Goal: Information Seeking & Learning: Learn about a topic

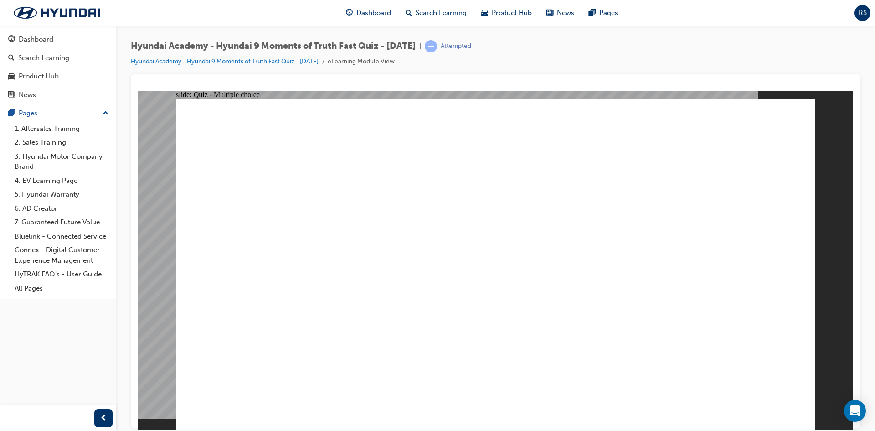
checkbox input "true"
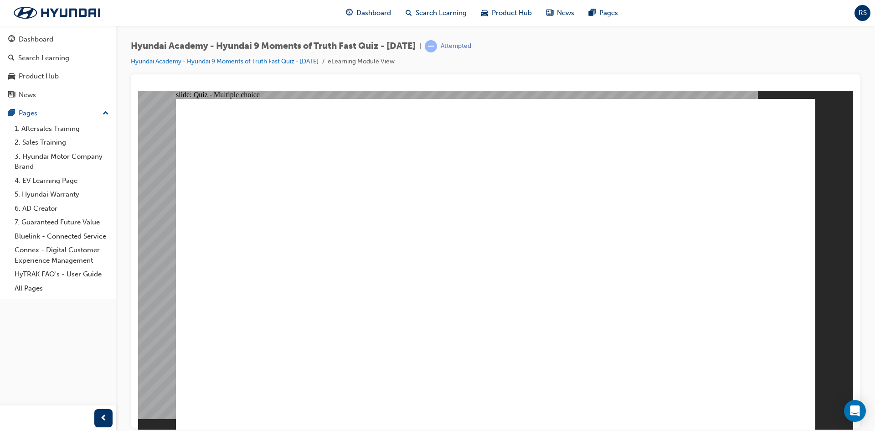
radio input "true"
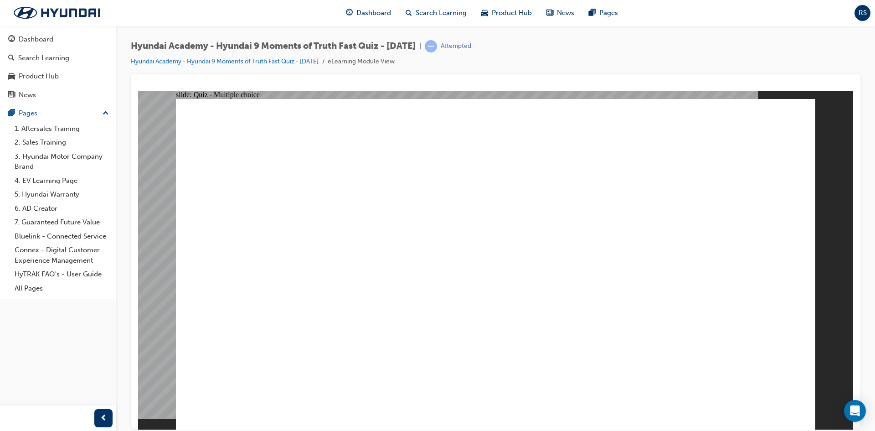
checkbox input "true"
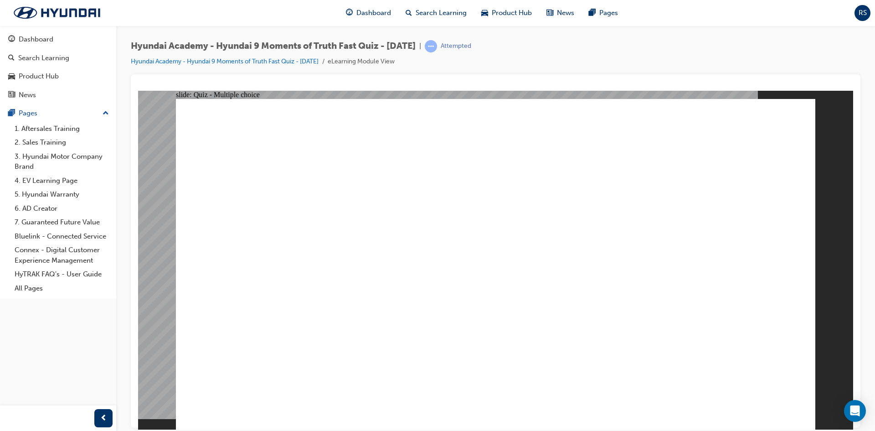
checkbox input "true"
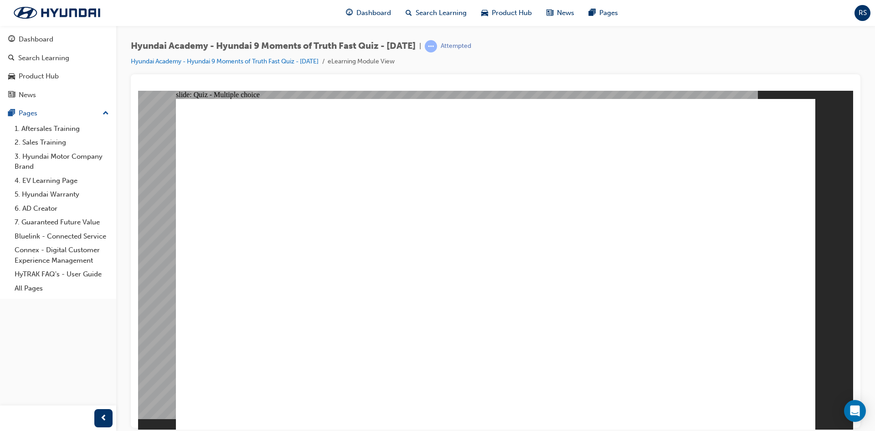
drag, startPoint x: 521, startPoint y: 317, endPoint x: 504, endPoint y: 313, distance: 17.8
checkbox input "true"
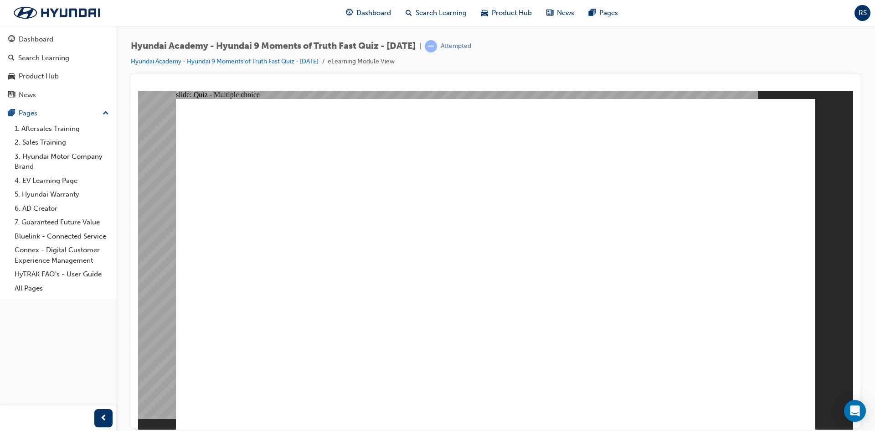
checkbox input "true"
radio input "true"
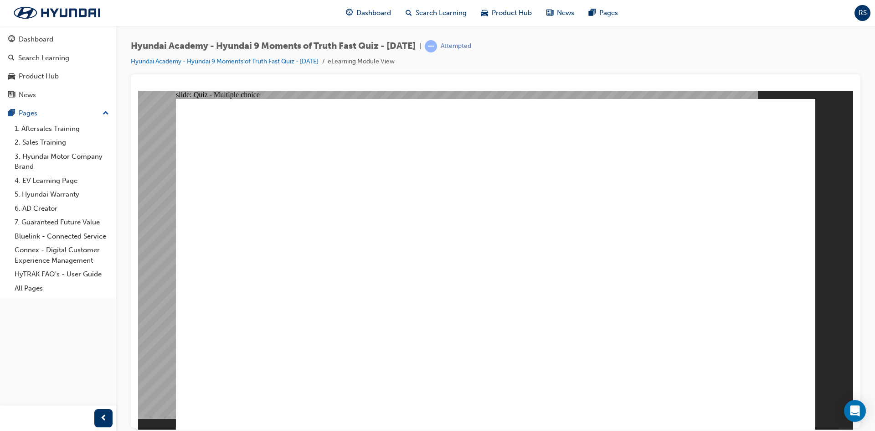
radio input "true"
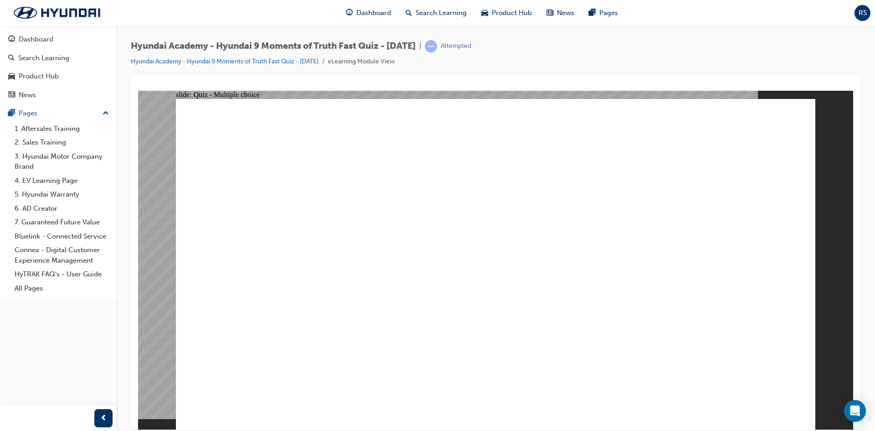
checkbox input "true"
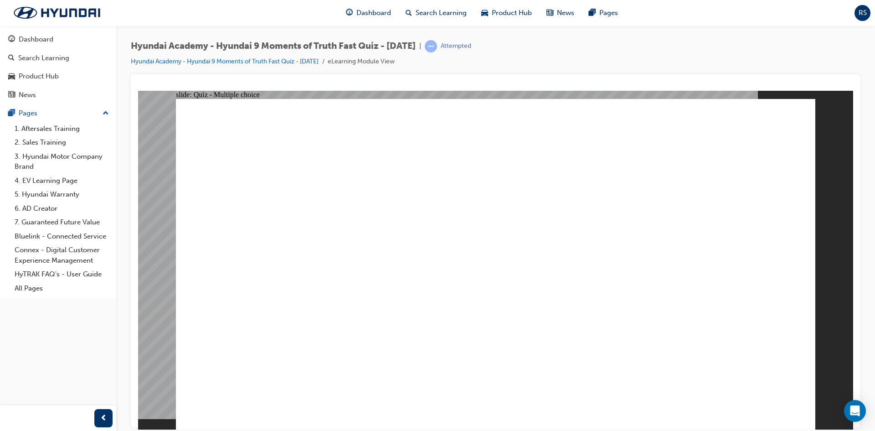
checkbox input "true"
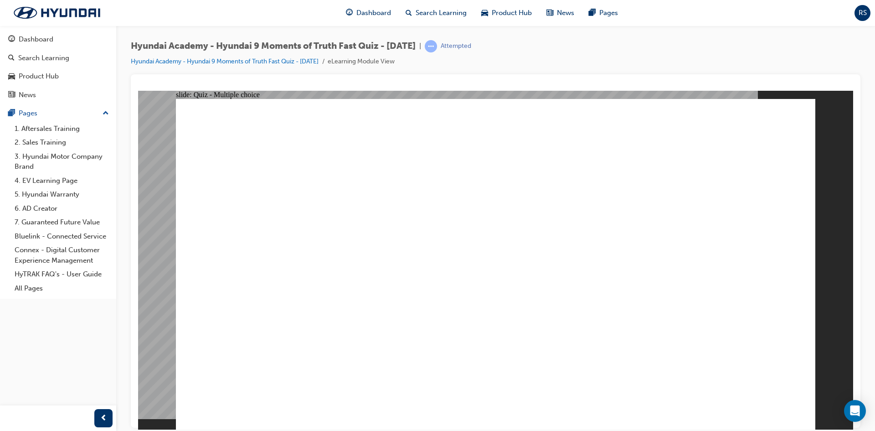
checkbox input "true"
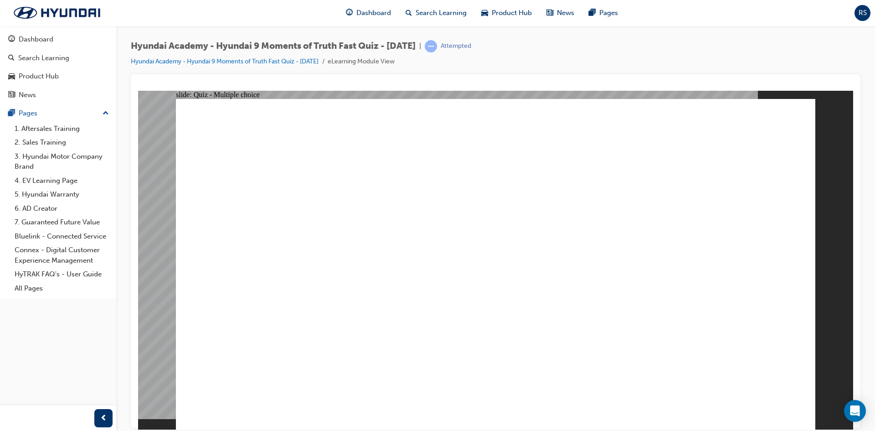
checkbox input "true"
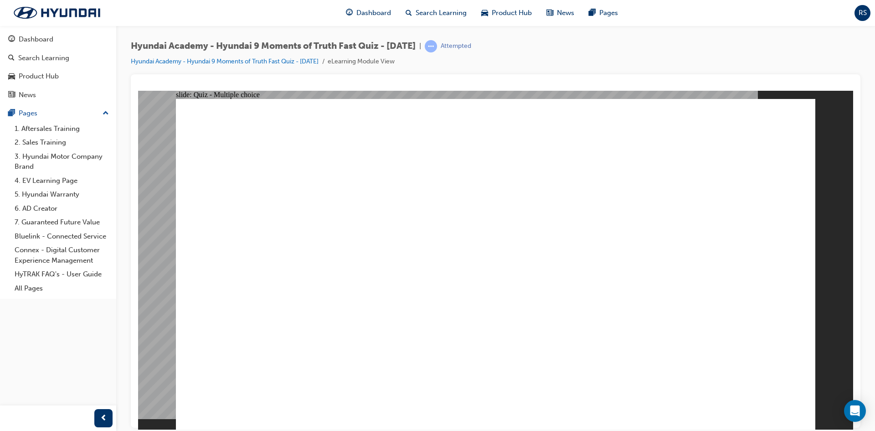
checkbox input "true"
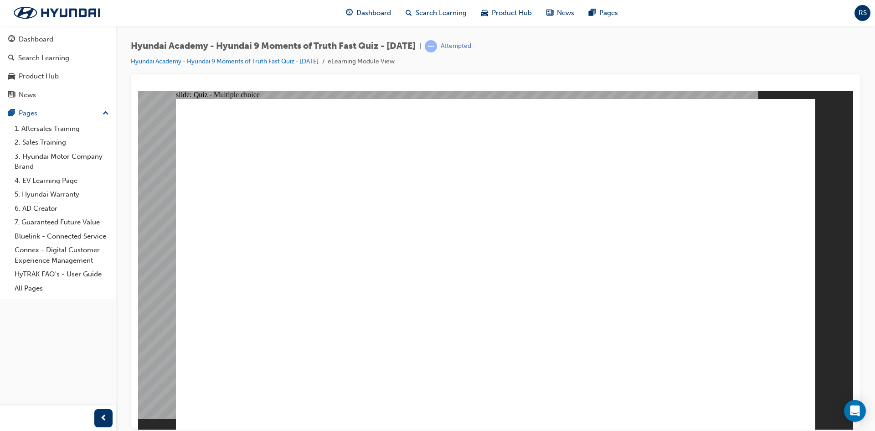
radio input "false"
radio input "true"
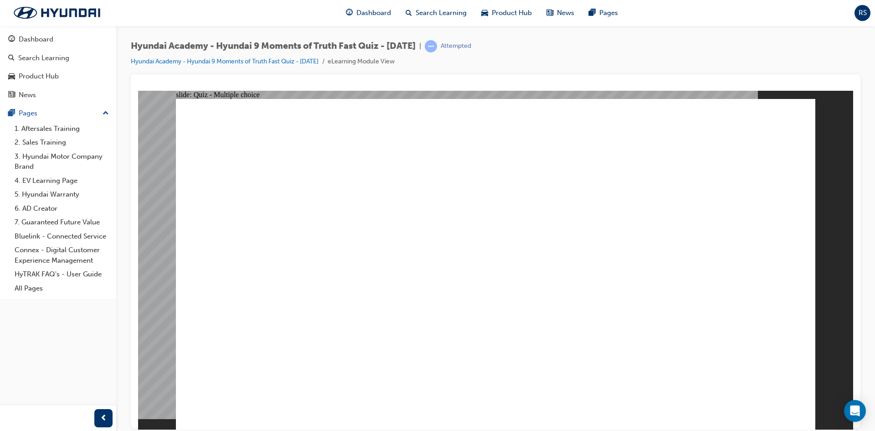
radio input "true"
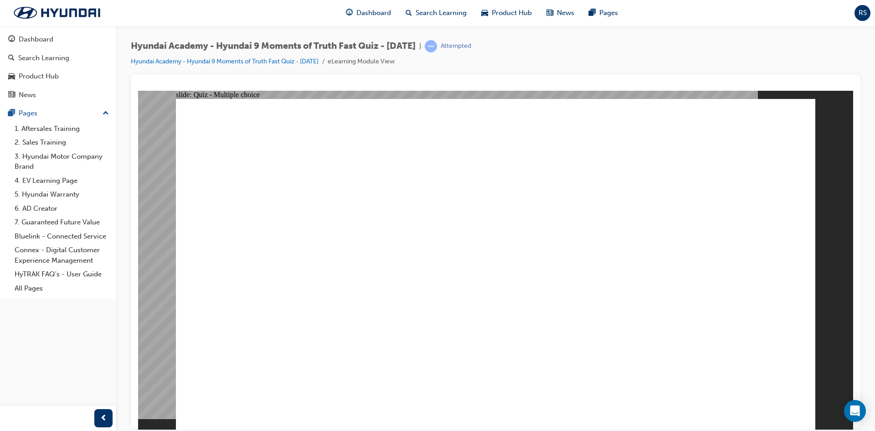
radio input "true"
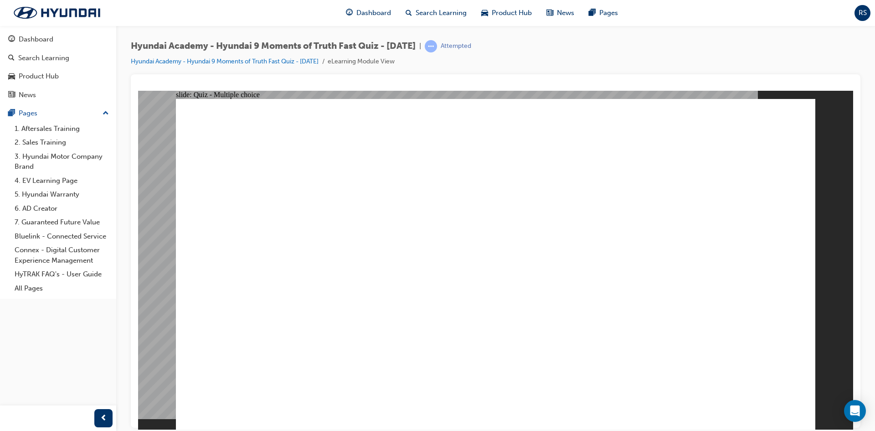
radio input "true"
checkbox input "true"
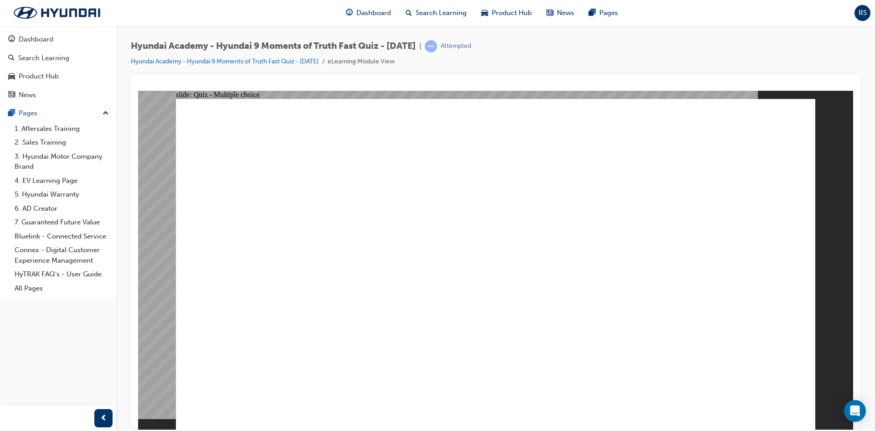
checkbox input "true"
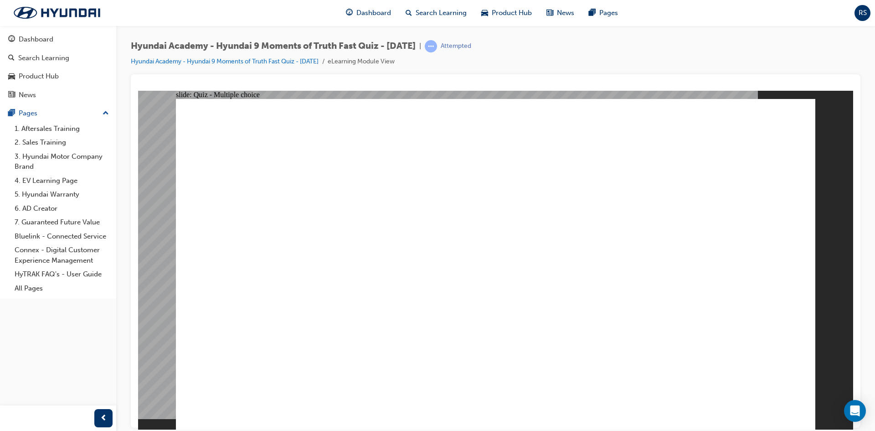
radio input "true"
checkbox input "true"
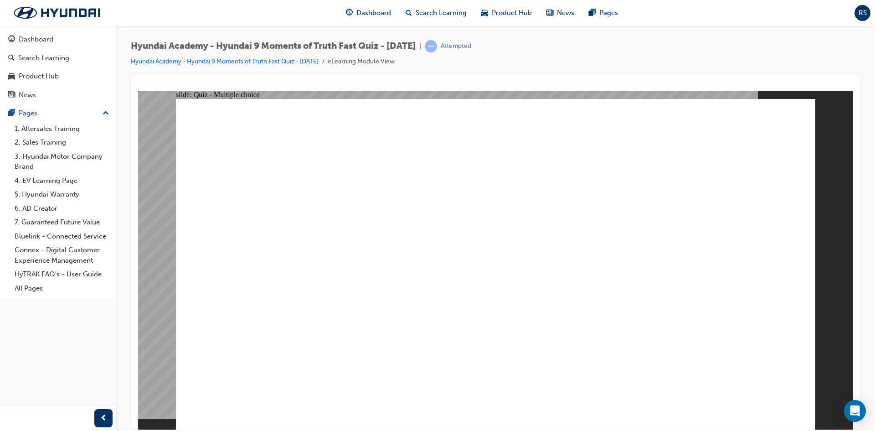
checkbox input "true"
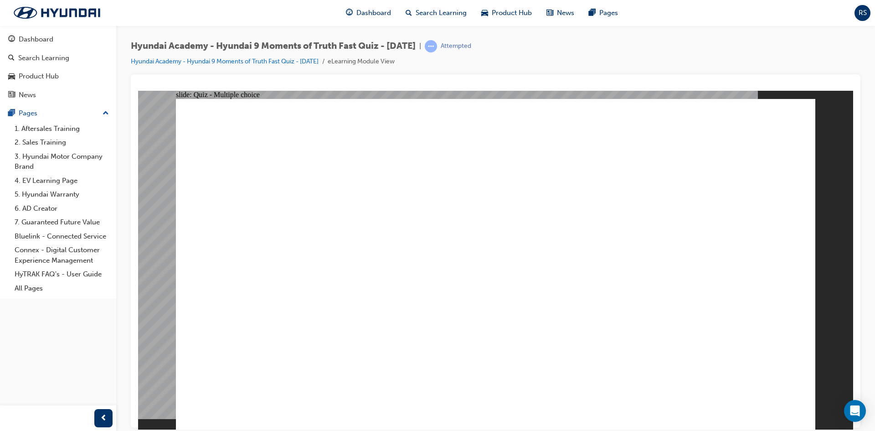
checkbox input "true"
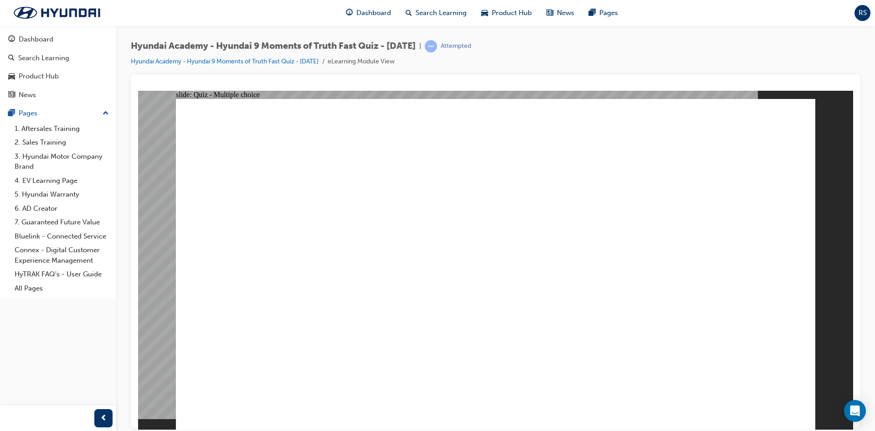
checkbox input "true"
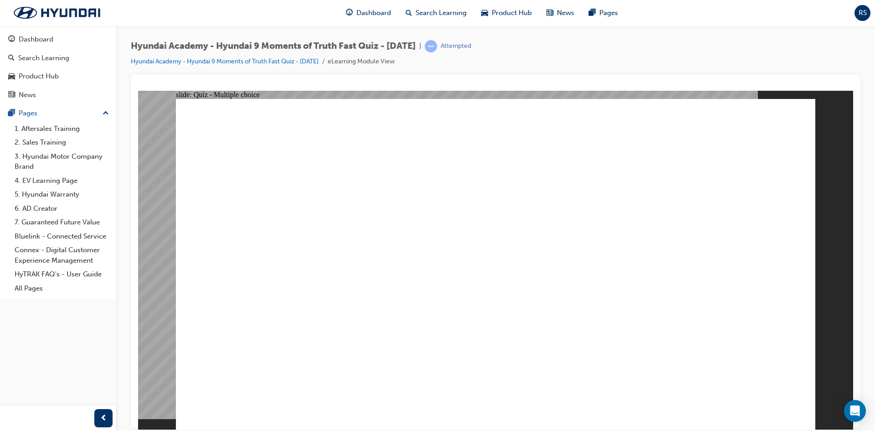
checkbox input "true"
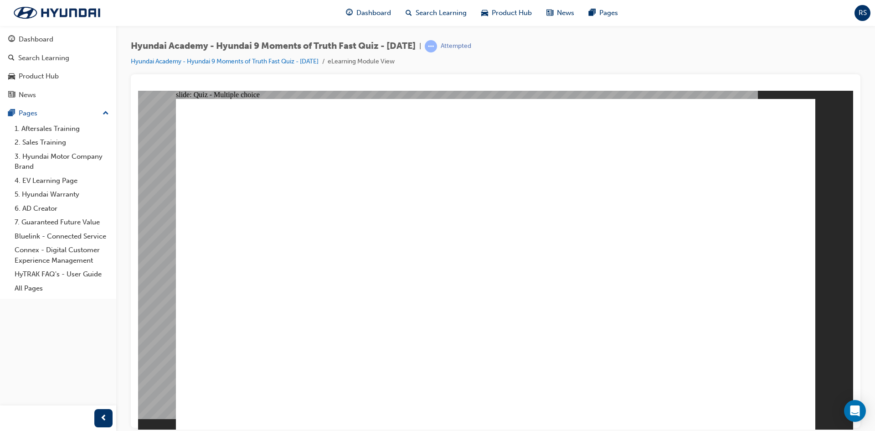
checkbox input "true"
radio input "true"
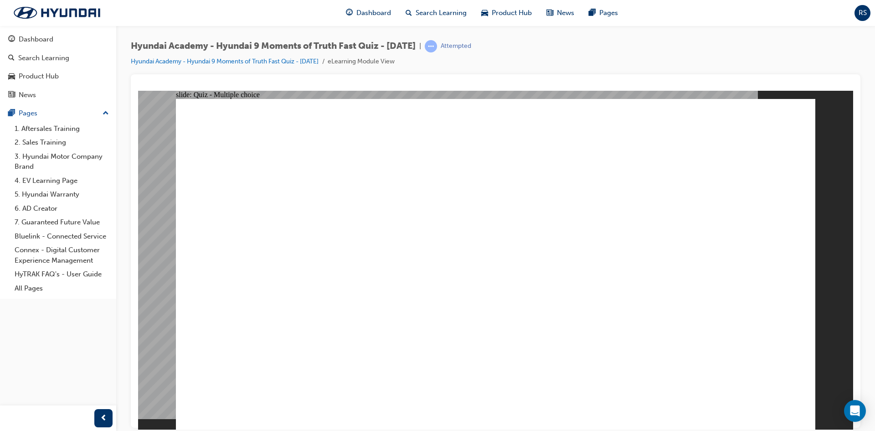
checkbox input "true"
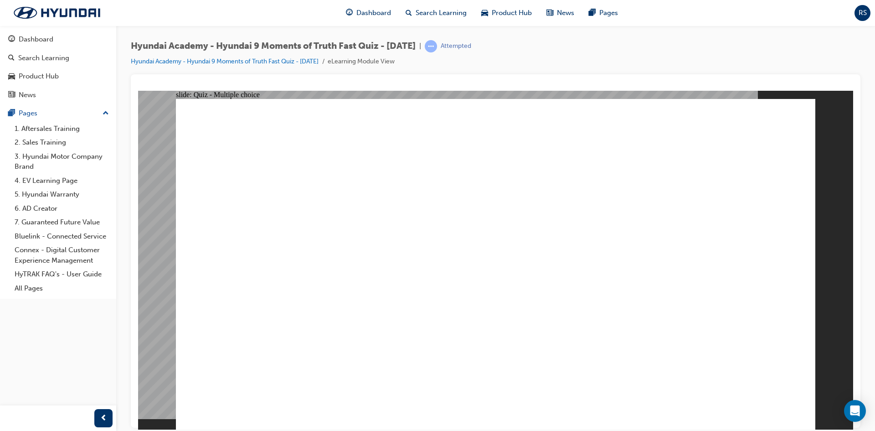
checkbox input "true"
radio input "true"
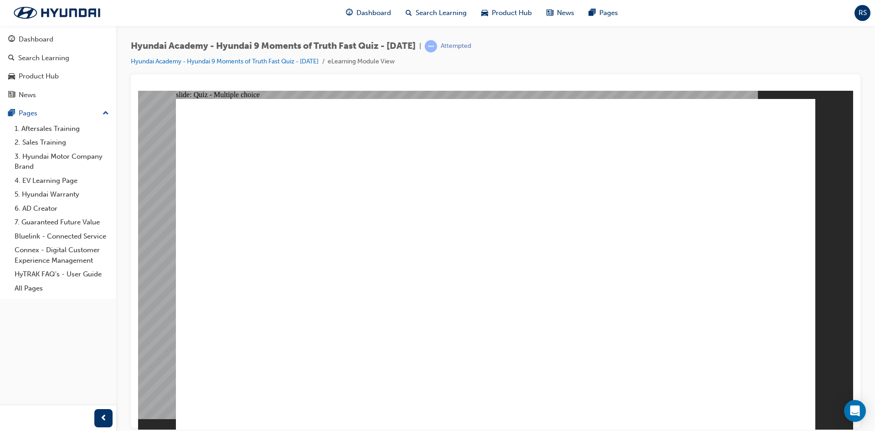
radio input "true"
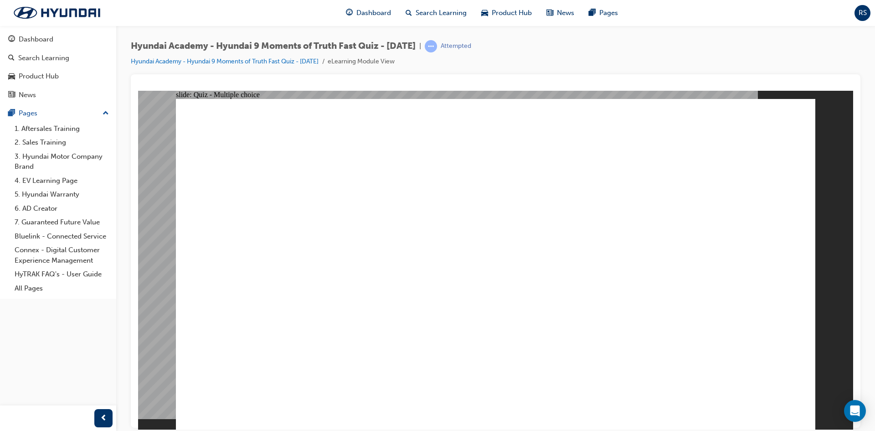
checkbox input "true"
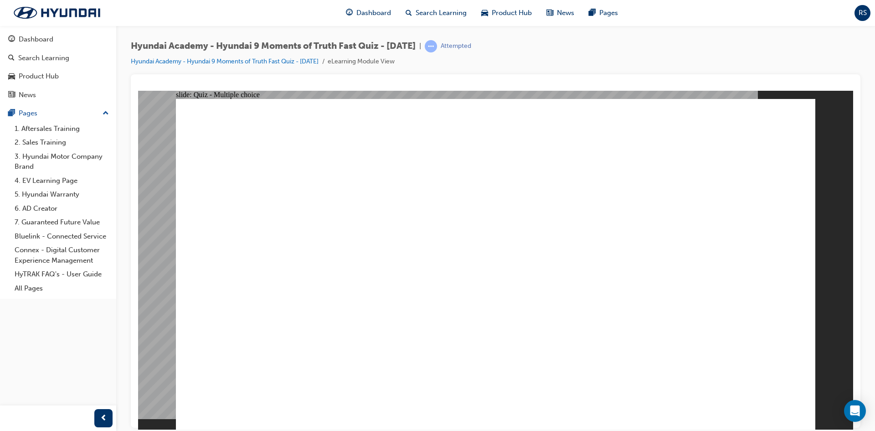
checkbox input "true"
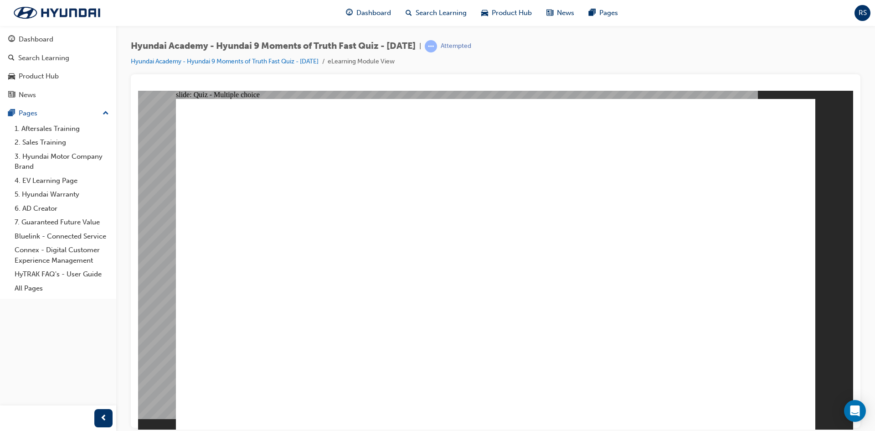
checkbox input "true"
radio input "true"
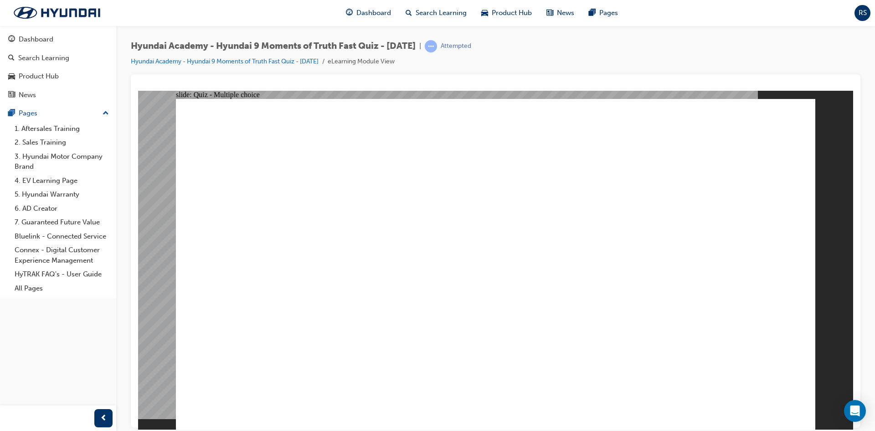
radio input "true"
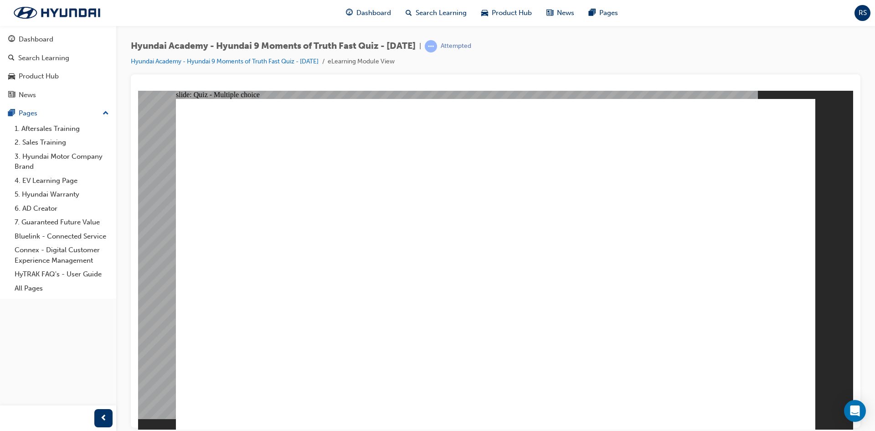
radio input "true"
drag, startPoint x: 433, startPoint y: 318, endPoint x: 538, endPoint y: 322, distance: 104.8
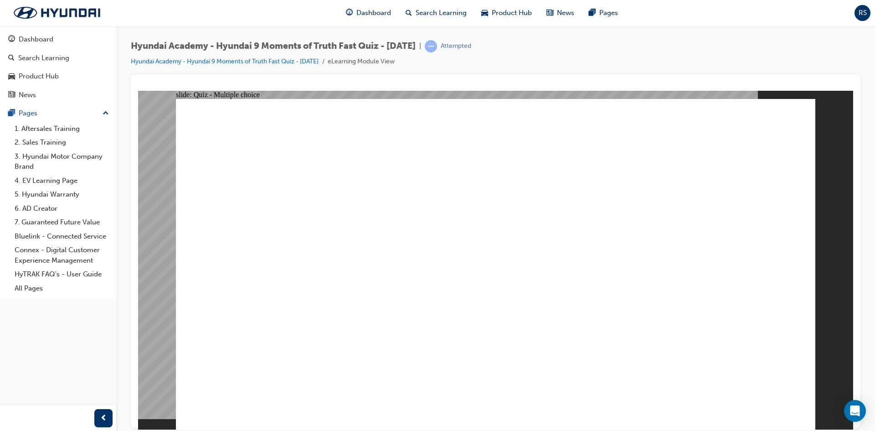
checkbox input "true"
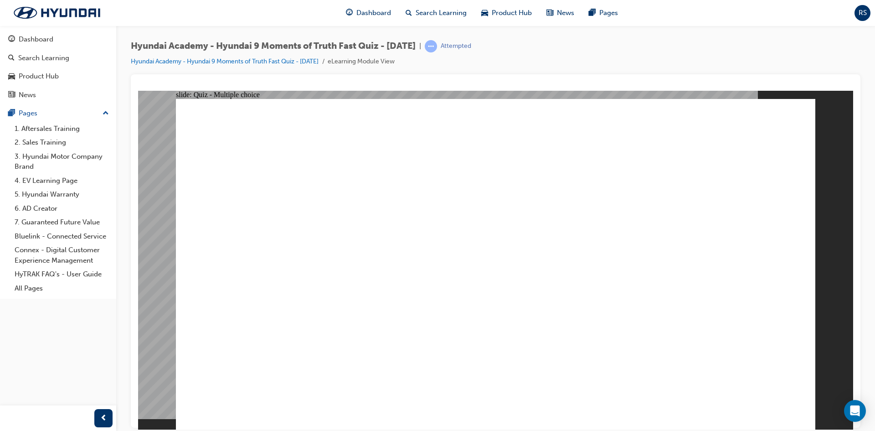
checkbox input "true"
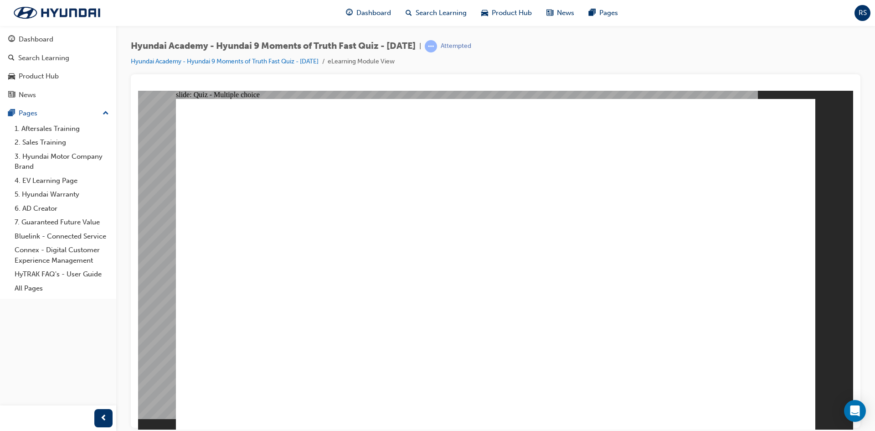
checkbox input "true"
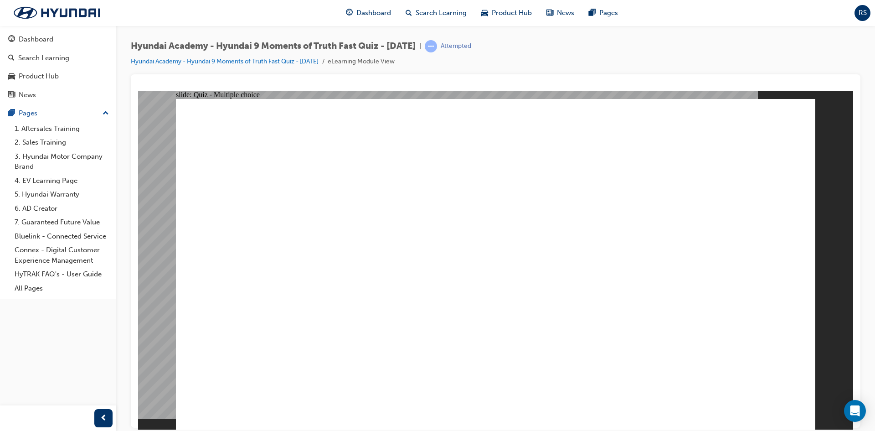
checkbox input "true"
